Goal: Transaction & Acquisition: Purchase product/service

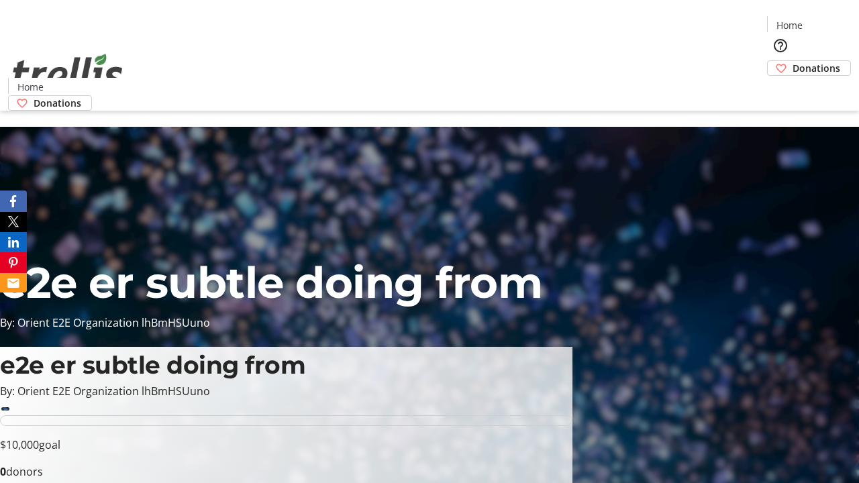
click at [793, 61] on span "Donations" at bounding box center [817, 68] width 48 height 14
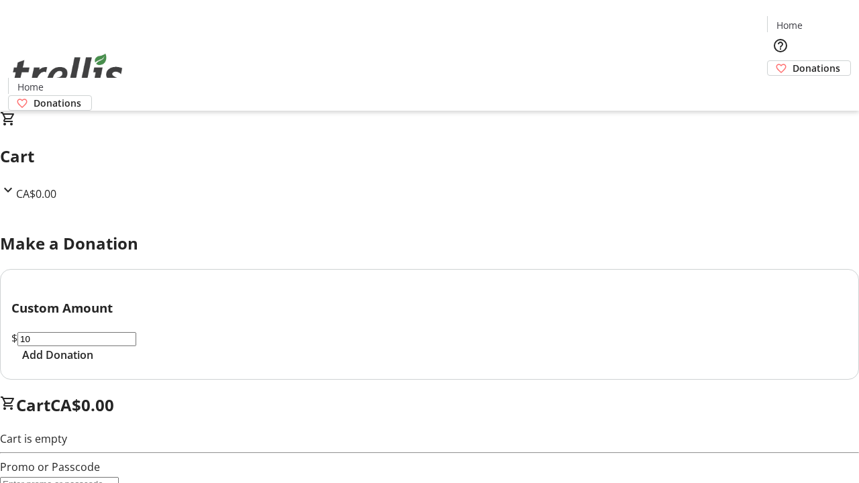
click at [93, 363] on span "Add Donation" at bounding box center [57, 355] width 71 height 16
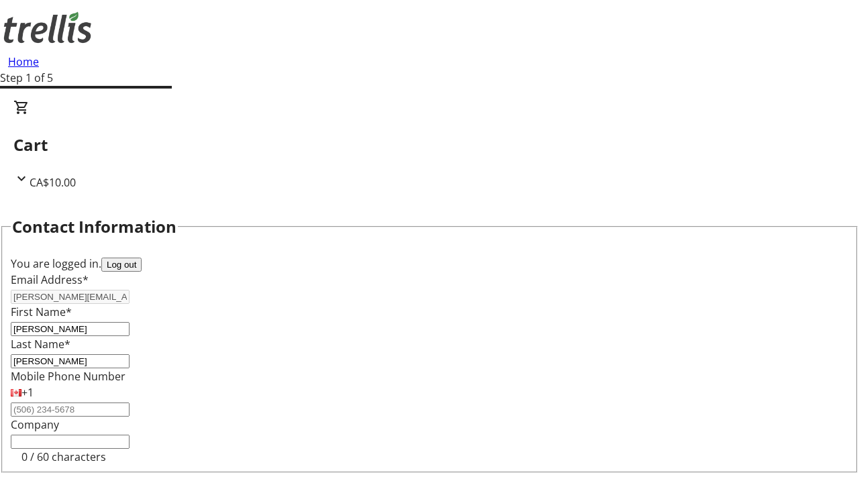
select select "CA"
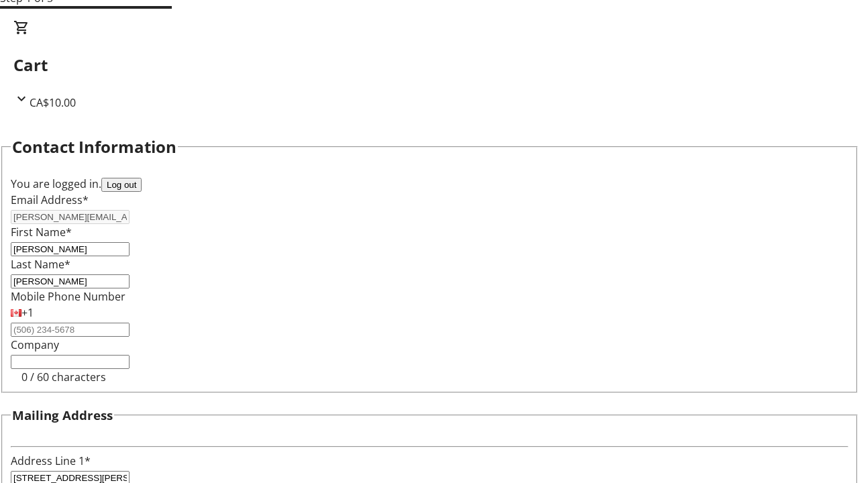
type input "[STREET_ADDRESS][PERSON_NAME]"
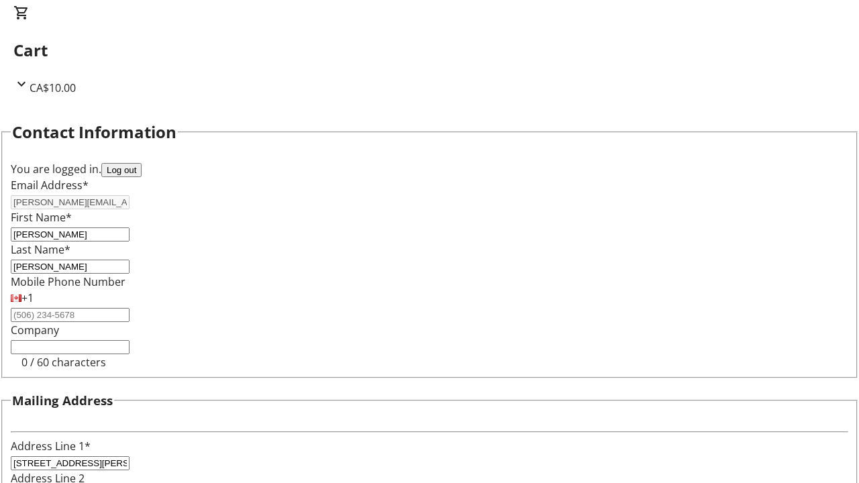
type input "Kelowna"
